Goal: Find specific page/section: Find specific page/section

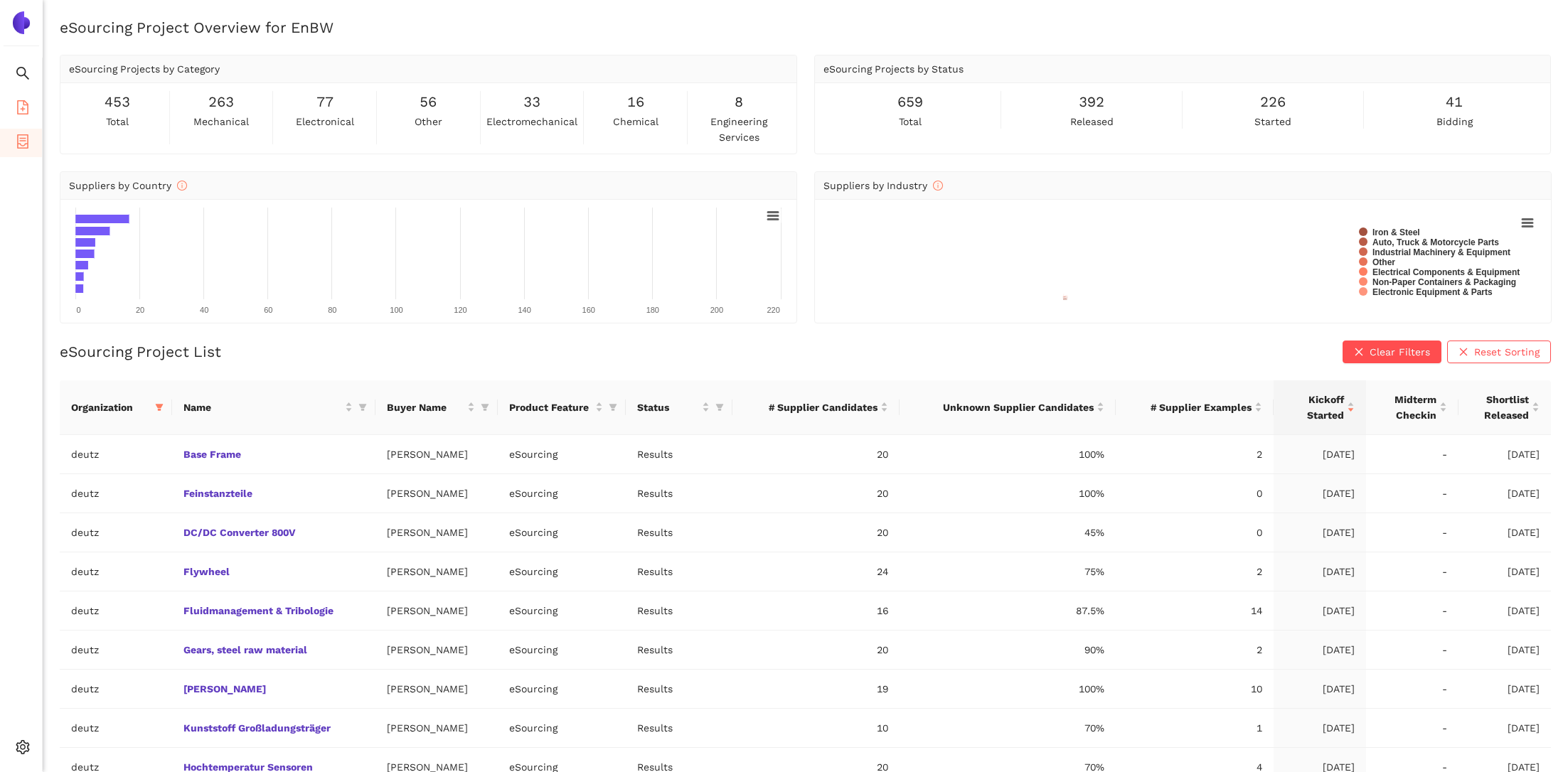
click at [19, 106] on icon "file-add" at bounding box center [23, 107] width 14 height 14
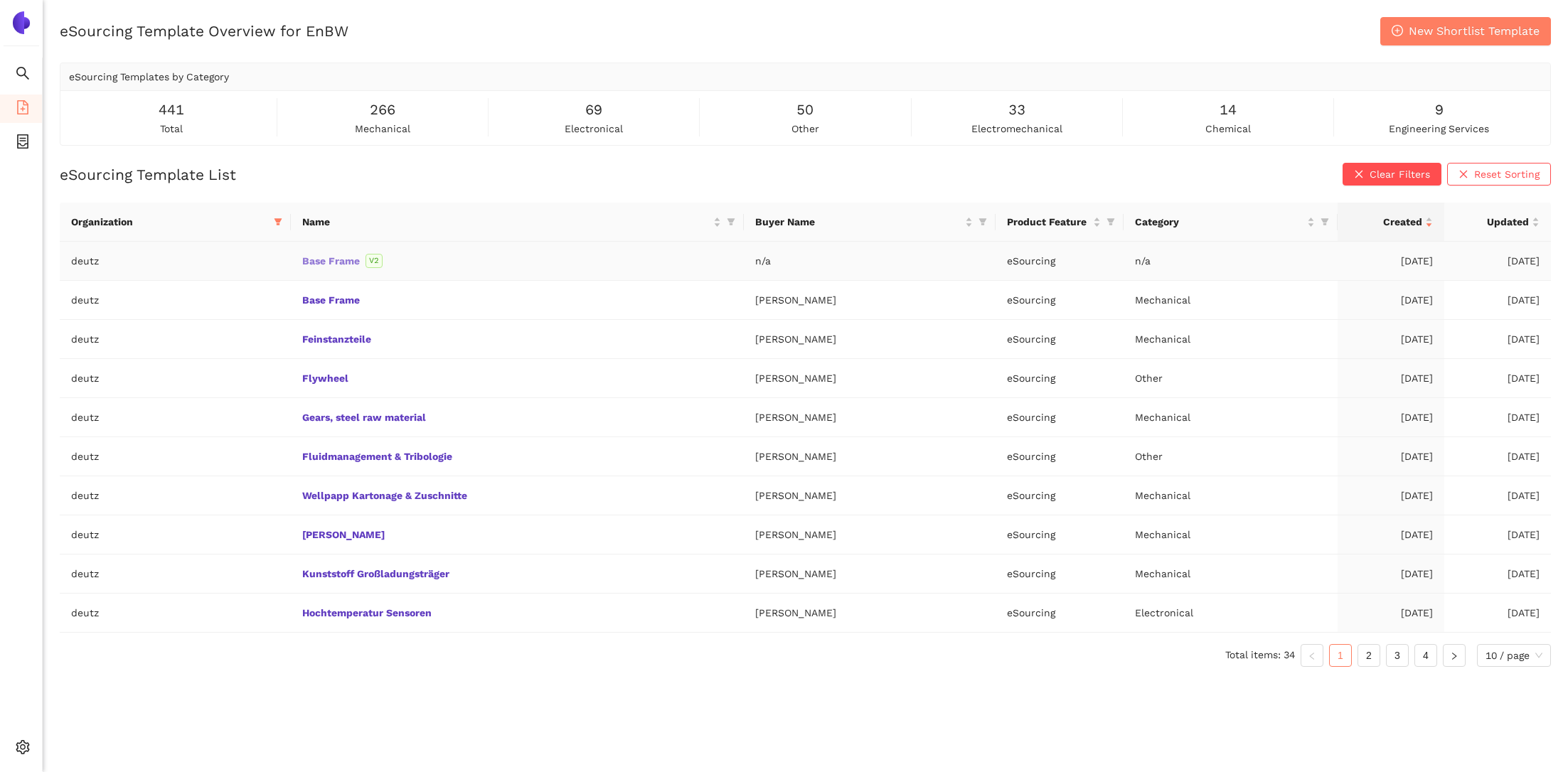
click at [0, 0] on link "Base Frame" at bounding box center [0, 0] width 0 height 0
